Goal: Transaction & Acquisition: Purchase product/service

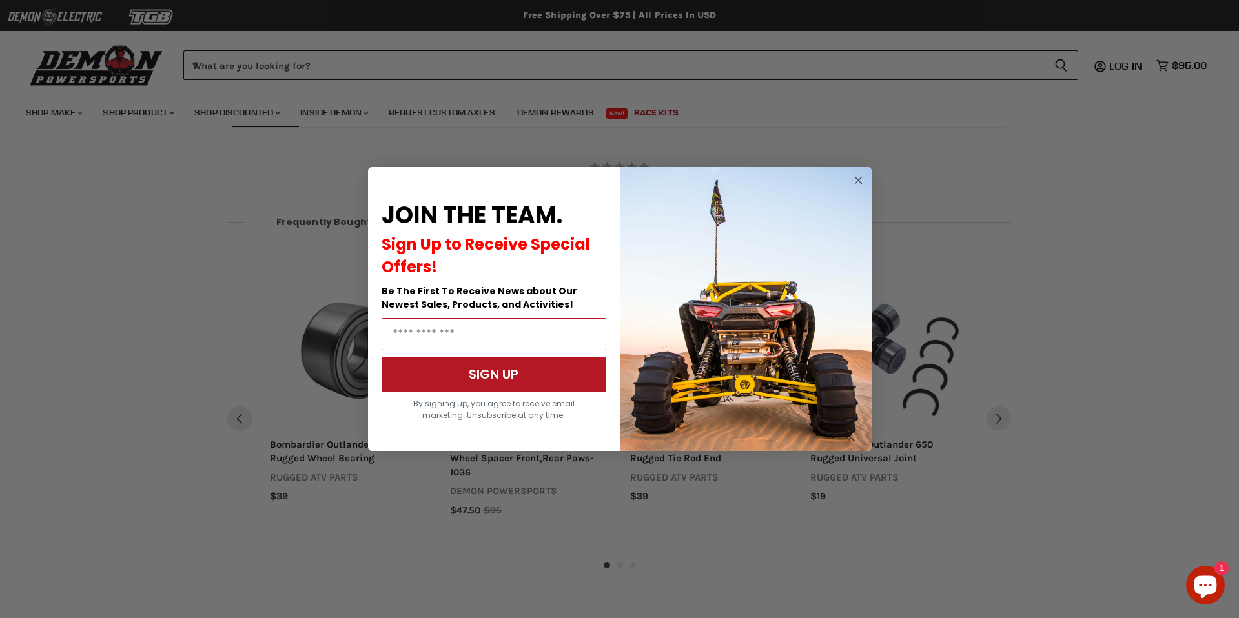
scroll to position [849, 0]
